Goal: Information Seeking & Learning: Learn about a topic

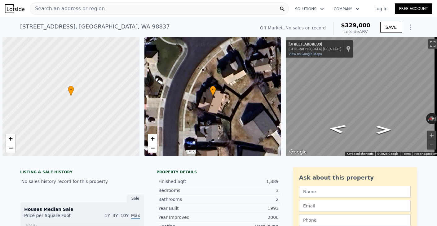
click at [202, 29] on div "[STREET_ADDRESS] No sales on record (~ARV $329k )" at bounding box center [136, 28] width 233 height 17
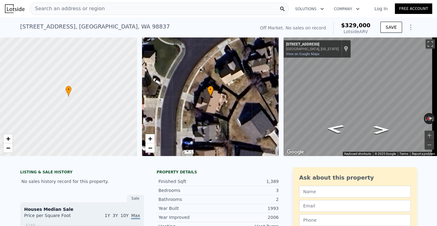
click at [198, 11] on div "Search an address or region" at bounding box center [159, 8] width 259 height 12
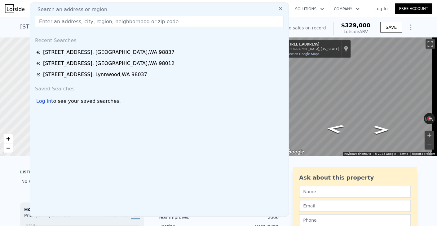
type input "[PHONE_NUMBER]"
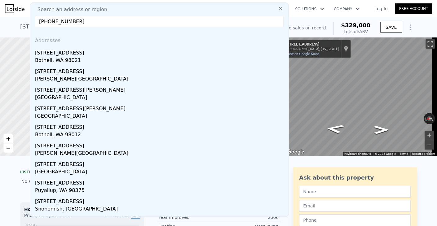
drag, startPoint x: 227, startPoint y: 23, endPoint x: 14, endPoint y: 26, distance: 213.3
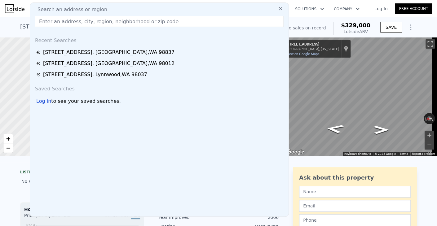
click at [202, 19] on input "text" at bounding box center [159, 21] width 249 height 11
paste input "[STREET_ADDRESS]"
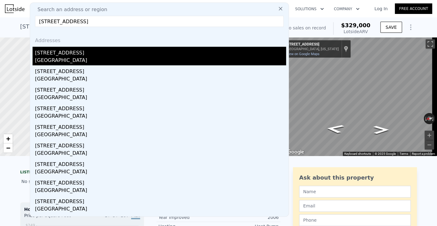
type input "[STREET_ADDRESS]"
click at [73, 59] on div "[GEOGRAPHIC_DATA]" at bounding box center [160, 61] width 251 height 9
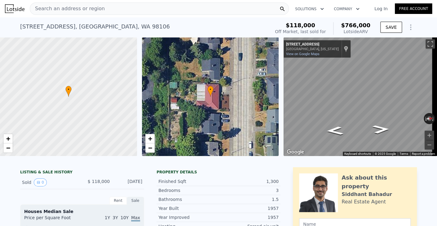
click at [162, 10] on div "Search an address or region" at bounding box center [159, 8] width 259 height 12
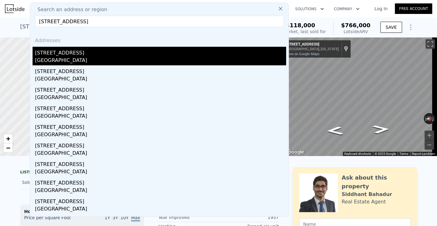
type input "[STREET_ADDRESS]"
click at [118, 56] on div "[STREET_ADDRESS]" at bounding box center [160, 52] width 251 height 10
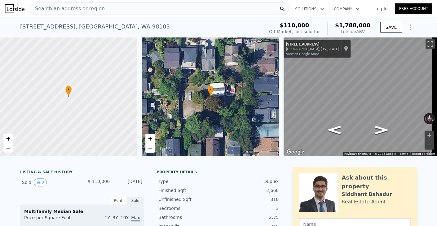
click at [179, 11] on div "Search an address or region" at bounding box center [159, 8] width 259 height 12
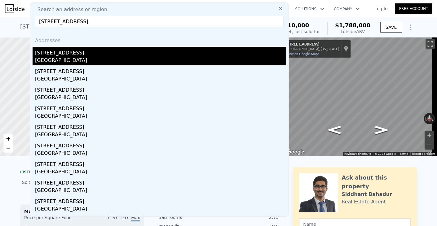
type input "[STREET_ADDRESS]"
click at [110, 54] on div "[STREET_ADDRESS]" at bounding box center [160, 52] width 251 height 10
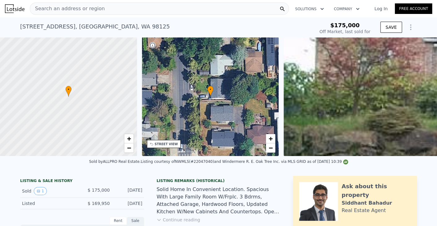
scroll to position [145, 0]
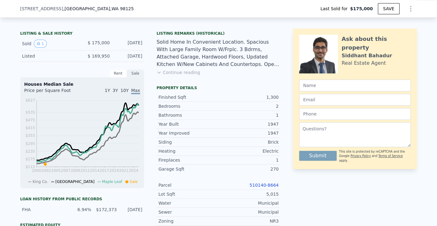
type input "$ 855,000"
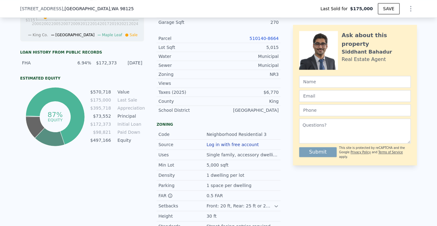
type input "$ 601,194"
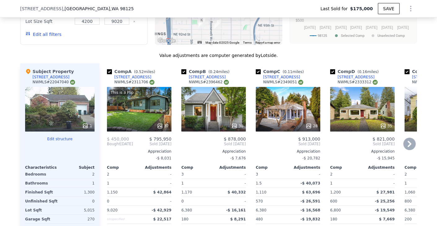
scroll to position [680, 0]
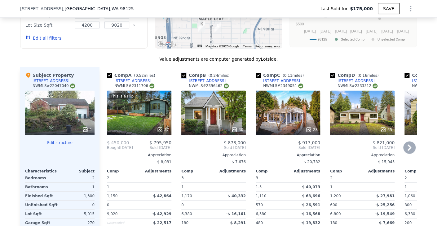
click at [182, 78] on input "checkbox" at bounding box center [183, 75] width 5 height 5
checkbox input "false"
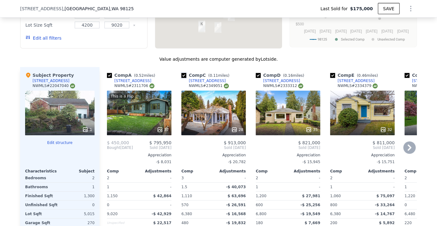
click at [182, 78] on input "checkbox" at bounding box center [183, 75] width 5 height 5
checkbox input "false"
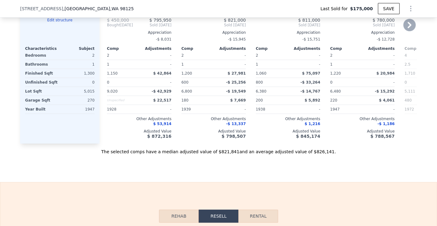
scroll to position [804, 0]
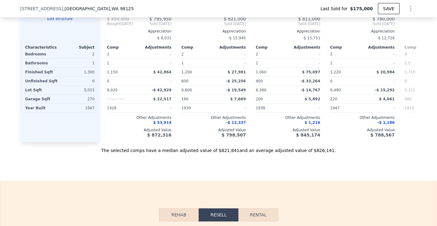
checkbox input "true"
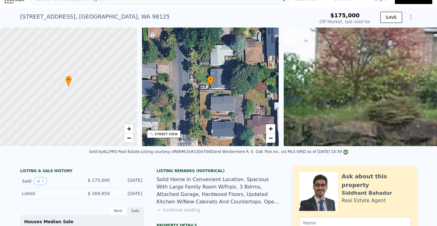
scroll to position [0, 0]
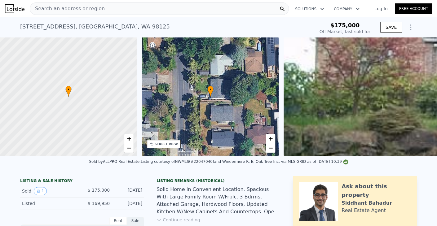
click at [214, 9] on div "Search an address or region" at bounding box center [159, 8] width 259 height 12
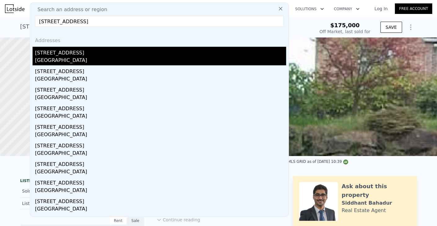
type input "[STREET_ADDRESS]"
click at [107, 54] on div "[STREET_ADDRESS]" at bounding box center [160, 52] width 251 height 10
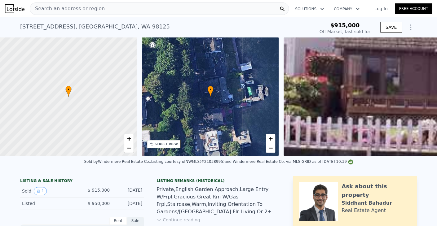
type input "$ 1,580,000"
type input "$ 435,579"
click at [171, 14] on div "Search an address or region" at bounding box center [159, 8] width 259 height 12
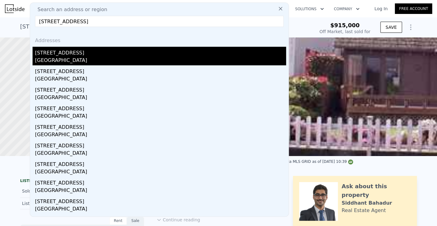
type input "[STREET_ADDRESS]"
click at [100, 56] on div "[STREET_ADDRESS]" at bounding box center [160, 52] width 251 height 10
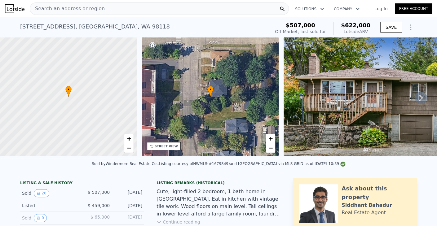
click at [217, 8] on div "Search an address or region" at bounding box center [159, 8] width 259 height 12
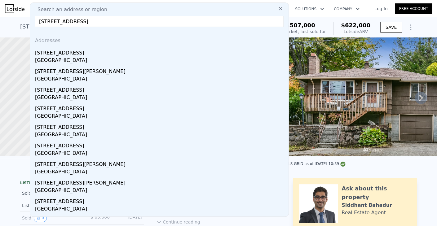
type input "[STREET_ADDRESS]"
click at [84, 55] on div "[STREET_ADDRESS]" at bounding box center [160, 52] width 251 height 10
